Goal: Information Seeking & Learning: Learn about a topic

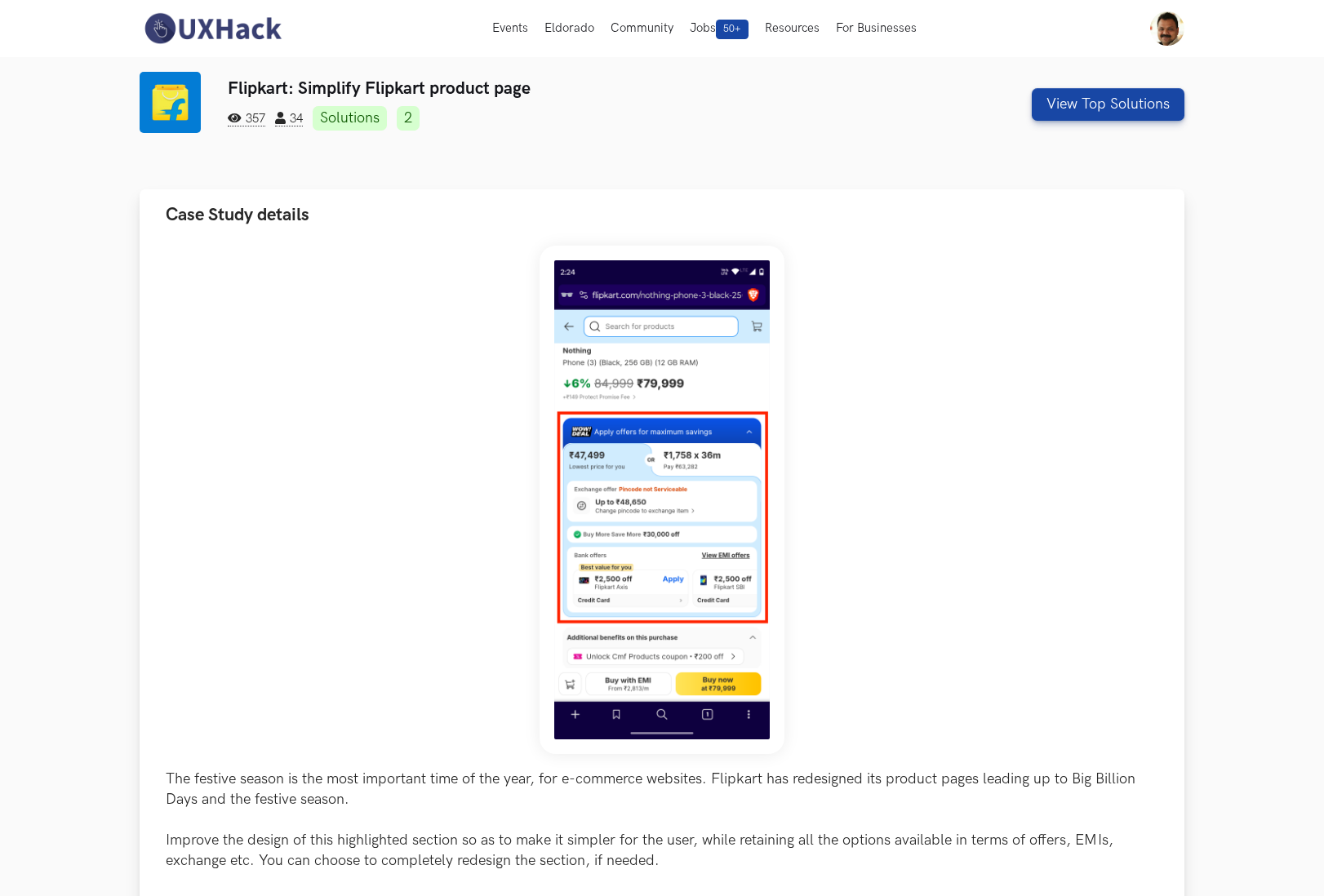
click at [935, 602] on div "The festive season is the most important time of the year, for e-commerce websi…" at bounding box center [662, 589] width 992 height 687
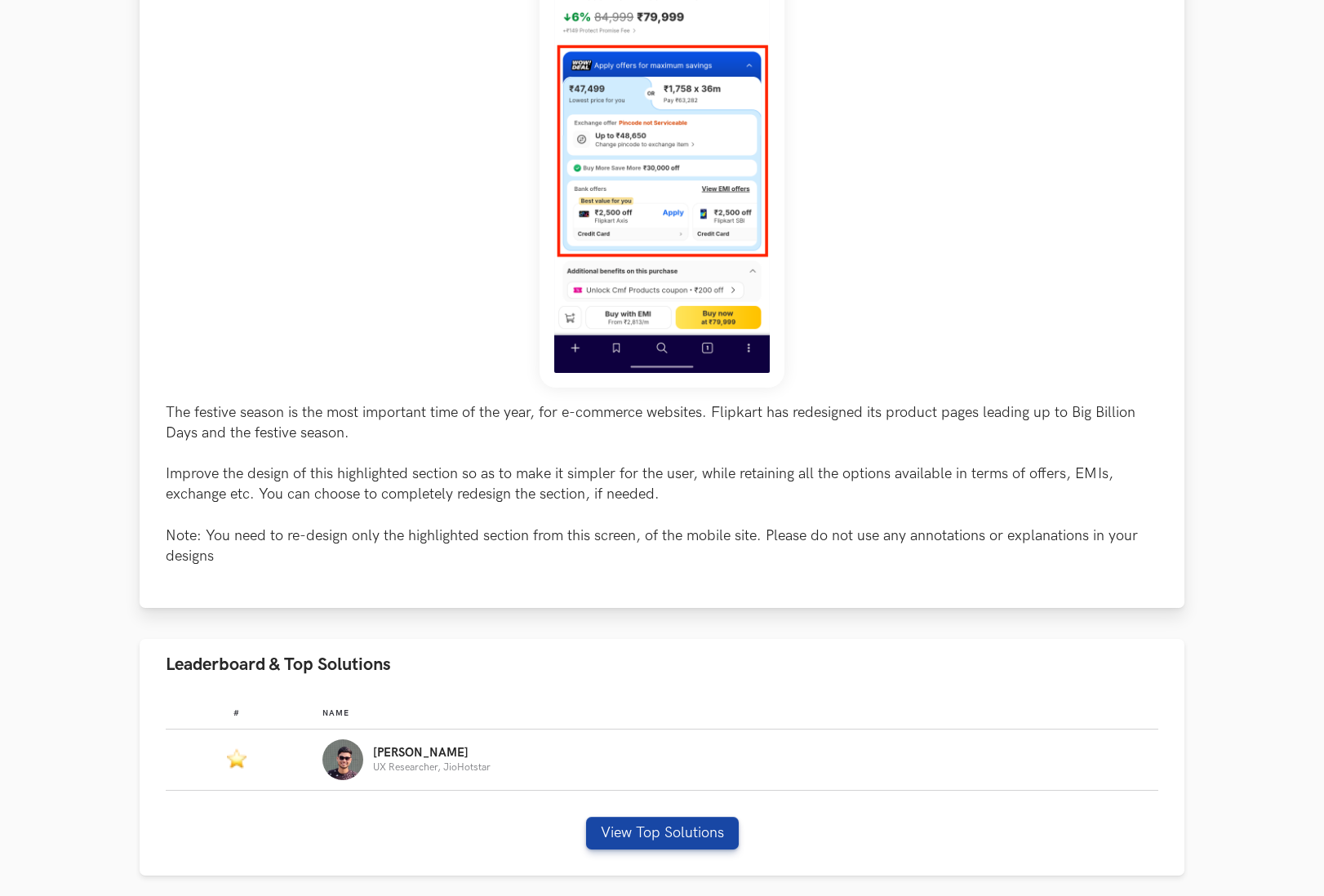
scroll to position [402, 0]
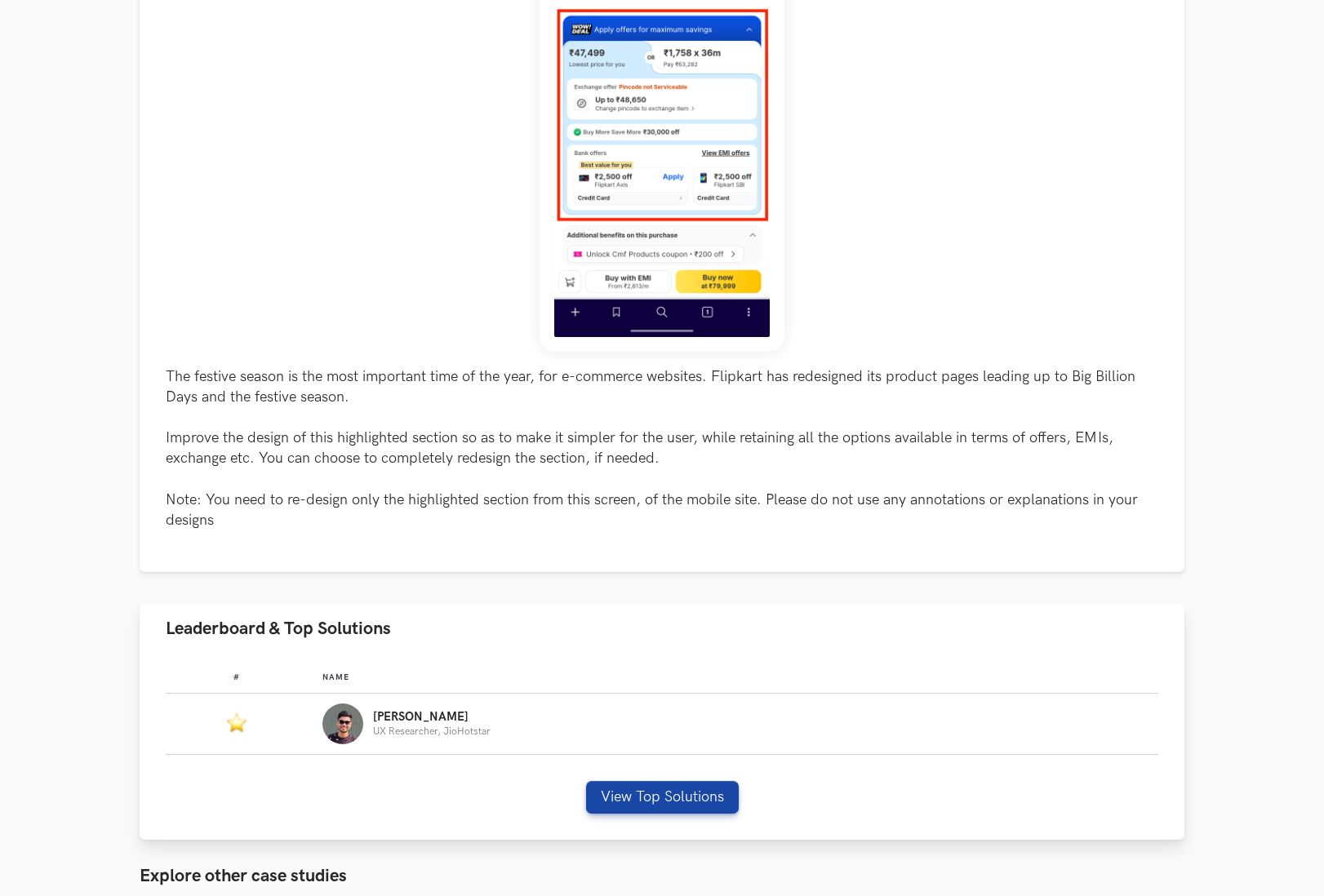
click at [404, 737] on div "Abhinav UX Researcher, JioHotstar" at bounding box center [732, 724] width 821 height 41
click at [406, 732] on p "UX Researcher, JioHotstar" at bounding box center [431, 731] width 118 height 10
click at [239, 721] on img "Leaderboard" at bounding box center [236, 722] width 20 height 21
click at [354, 722] on img "Leaderboard" at bounding box center [343, 724] width 41 height 41
click at [621, 796] on button "View Top Solutions" at bounding box center [662, 797] width 153 height 32
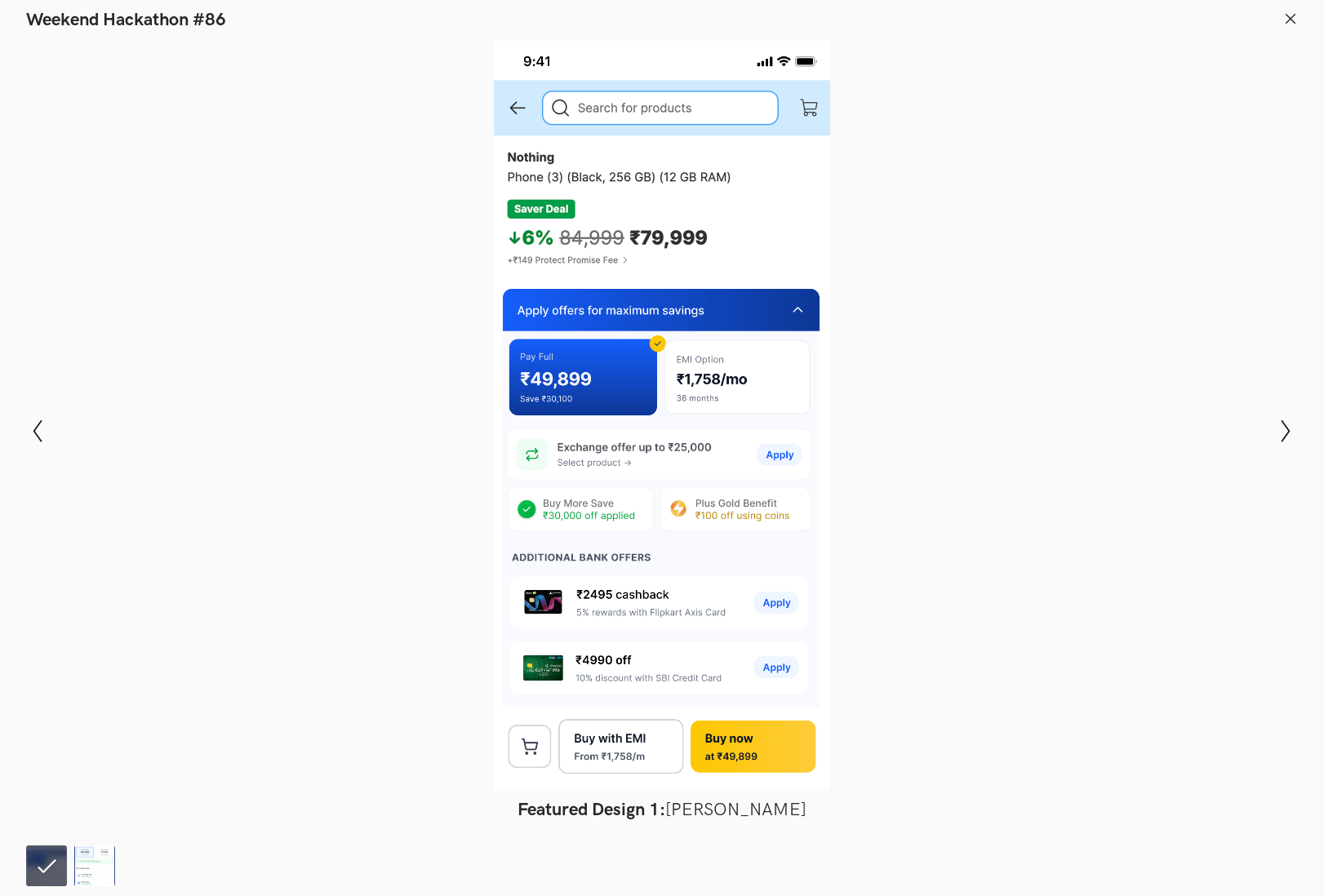
click at [1121, 696] on div at bounding box center [662, 415] width 1205 height 749
click at [1284, 430] on icon "Show next slide" at bounding box center [1286, 431] width 24 height 24
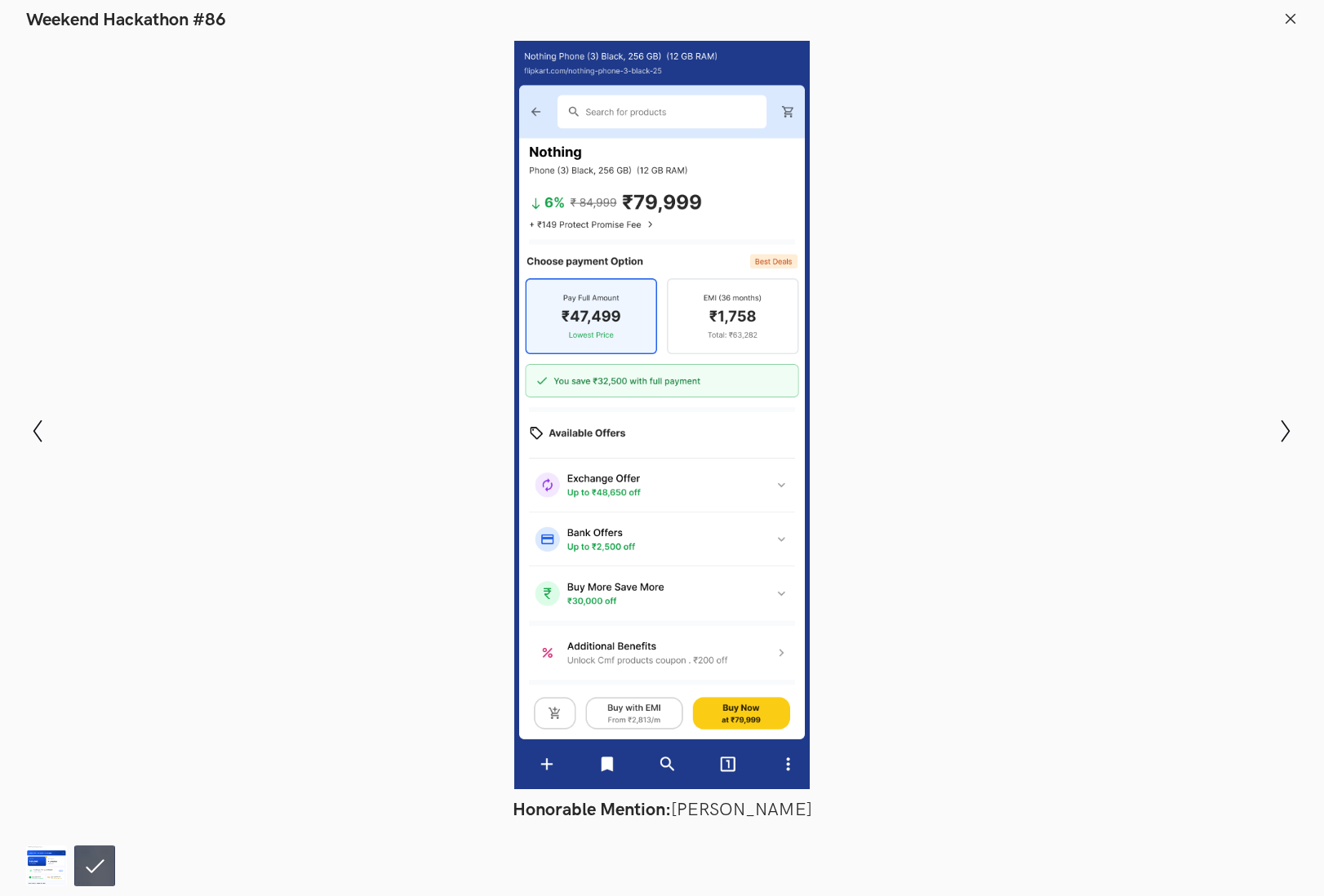
click at [1090, 592] on div at bounding box center [662, 415] width 1205 height 749
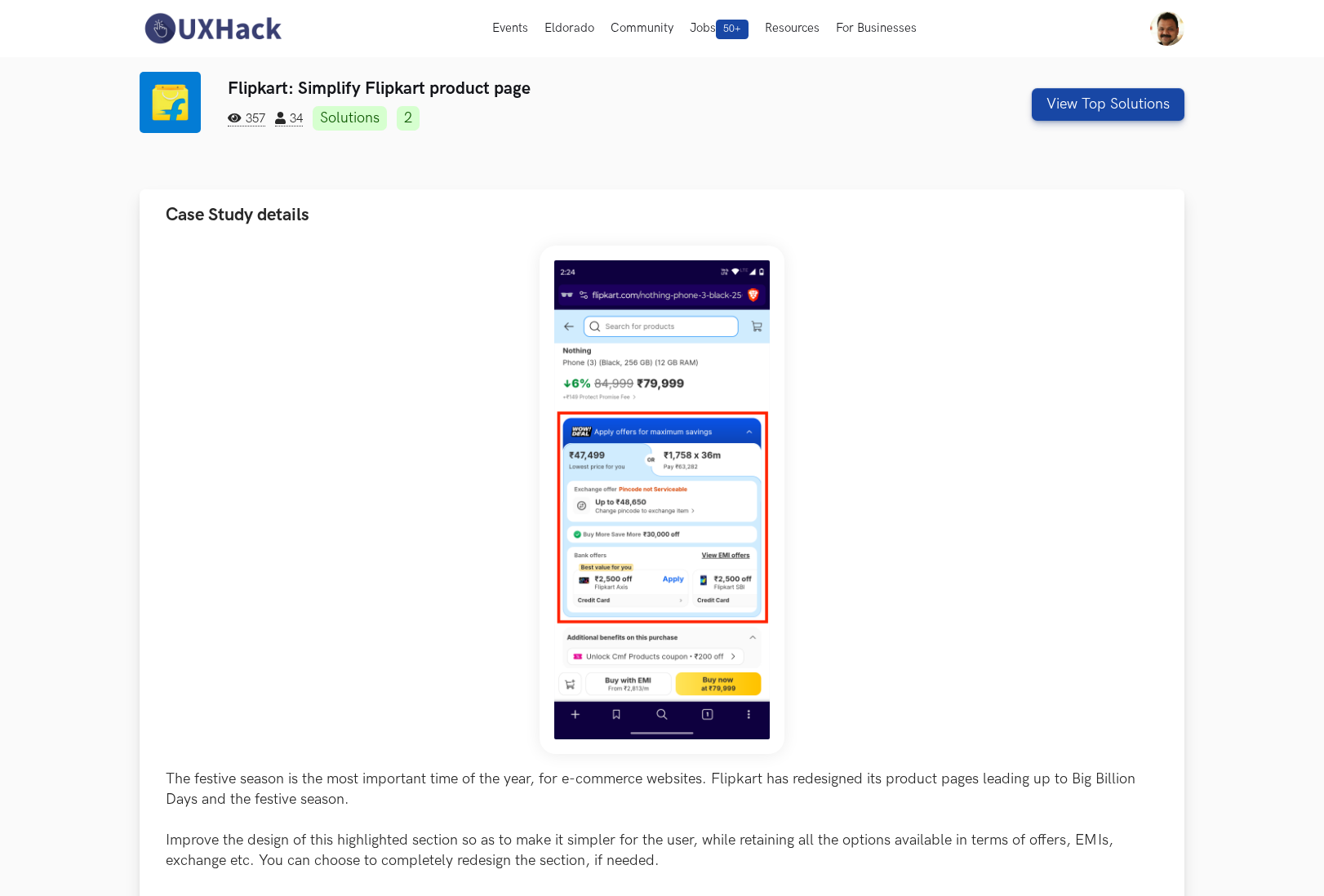
scroll to position [344, 0]
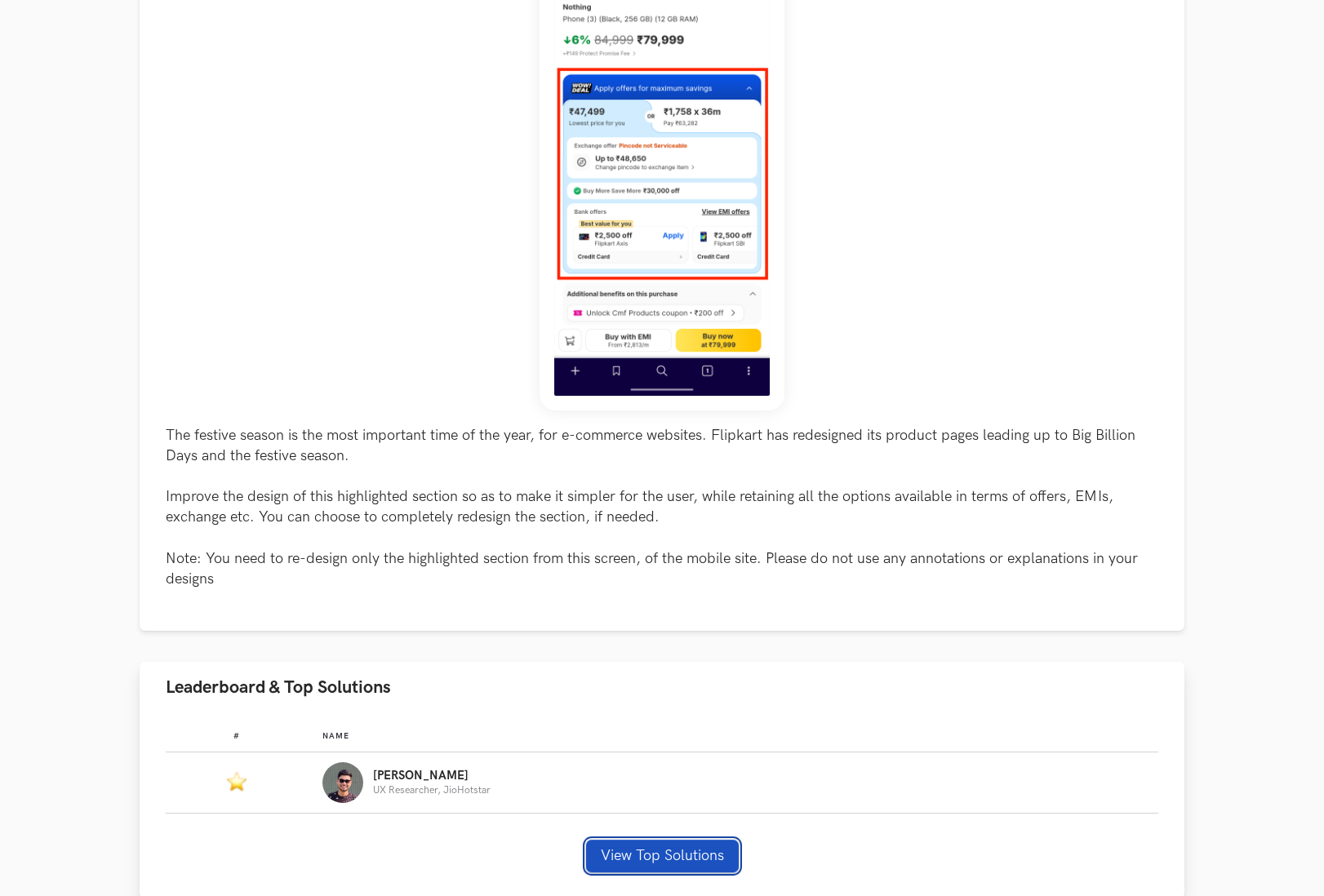
click at [651, 863] on button "View Top Solutions" at bounding box center [662, 856] width 153 height 32
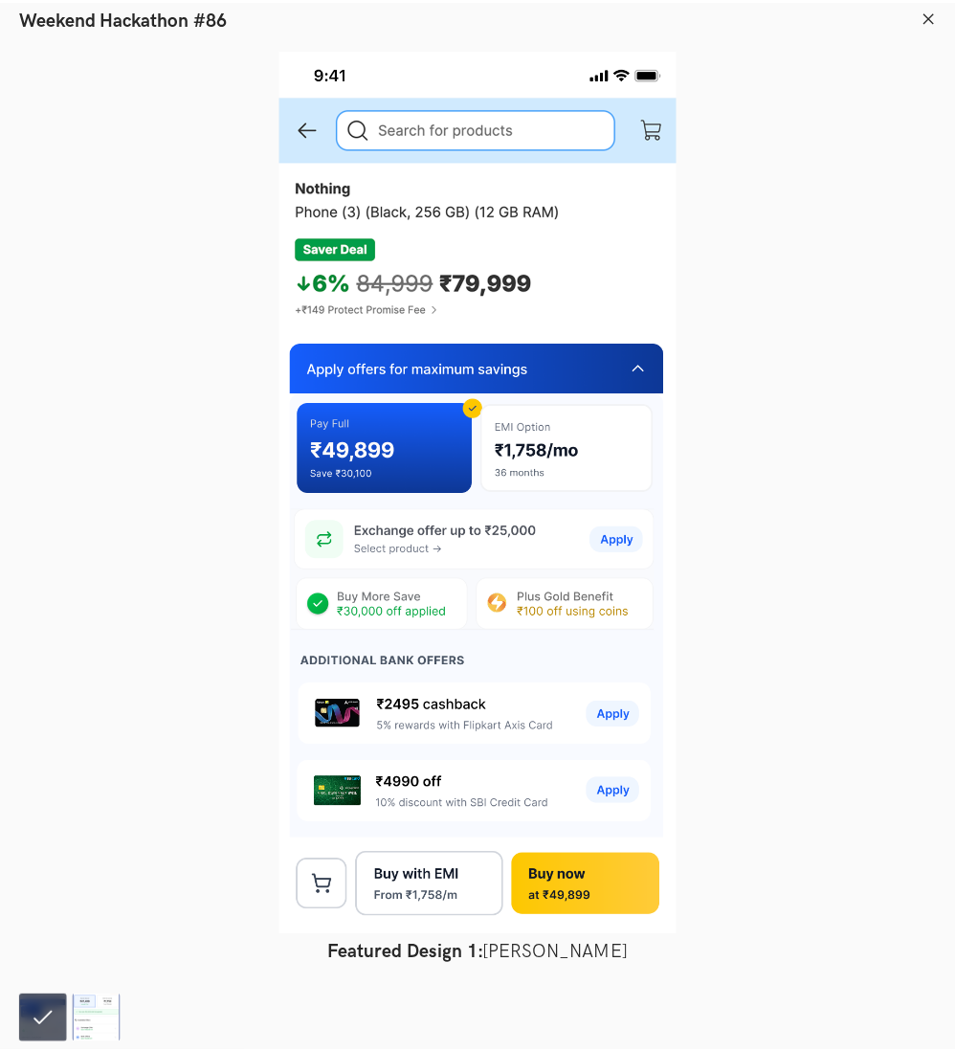
scroll to position [782, 0]
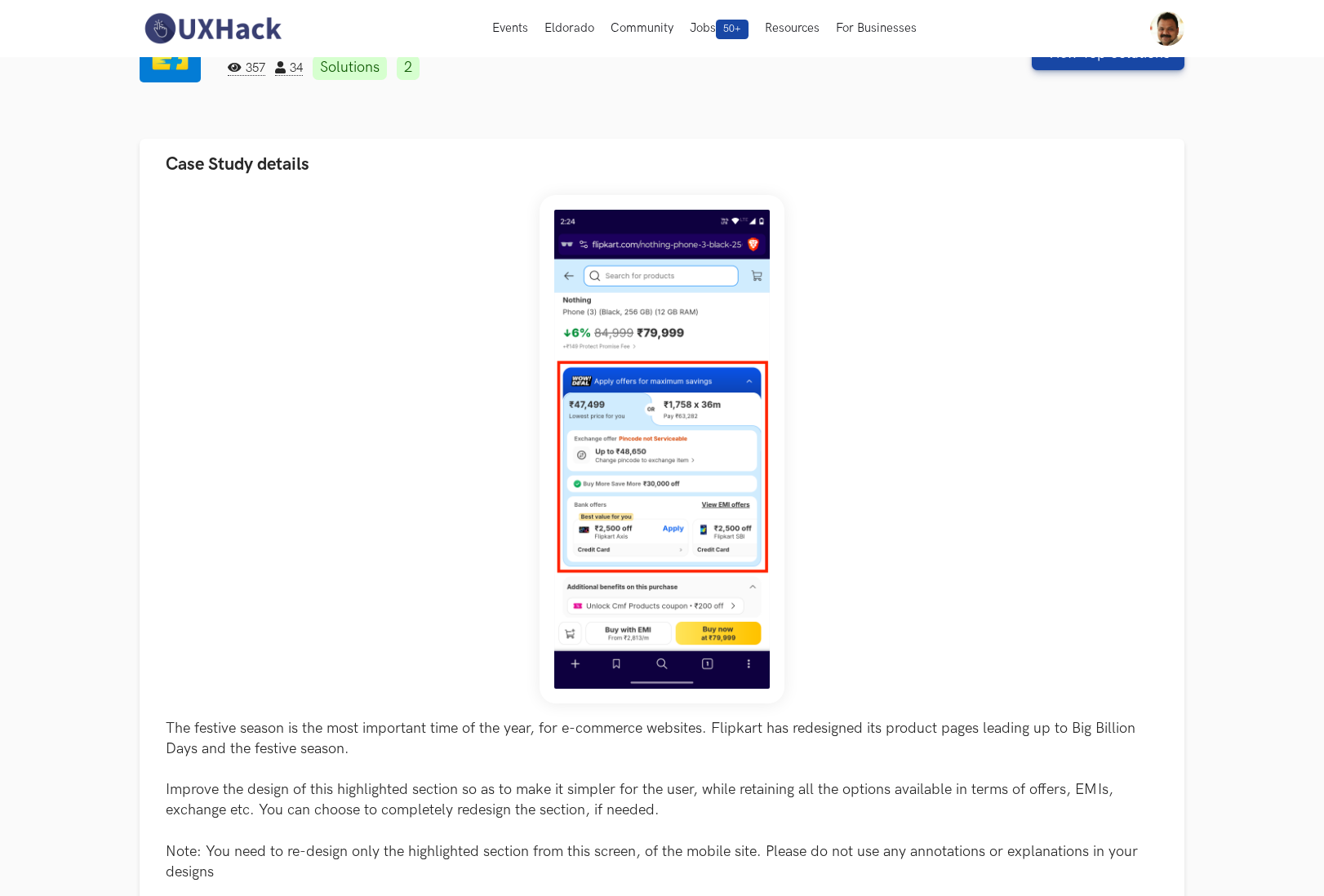
scroll to position [51, 0]
